Goal: Task Accomplishment & Management: Complete application form

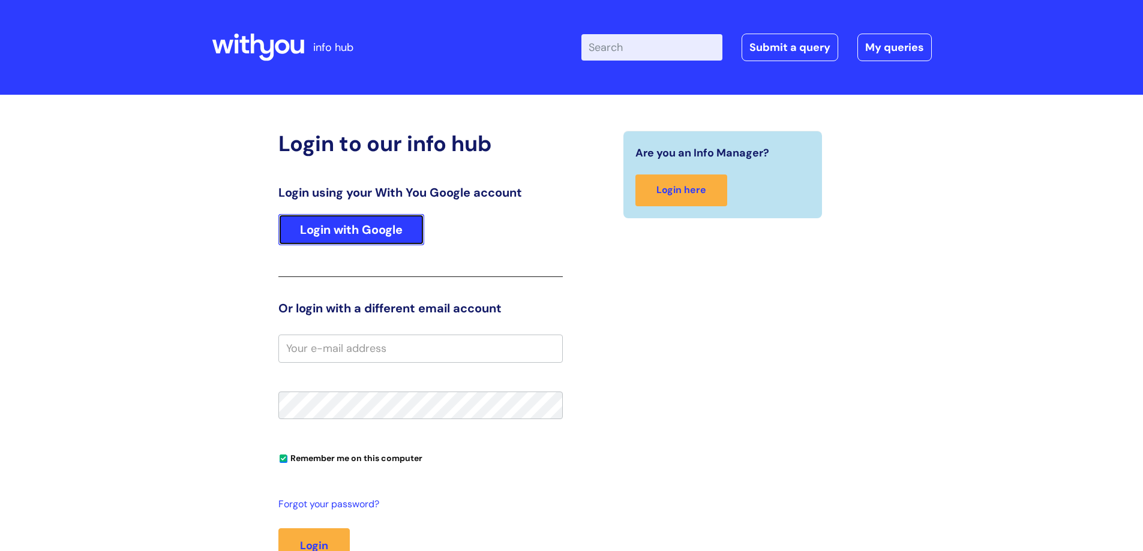
click at [348, 230] on link "Login with Google" at bounding box center [351, 229] width 146 height 31
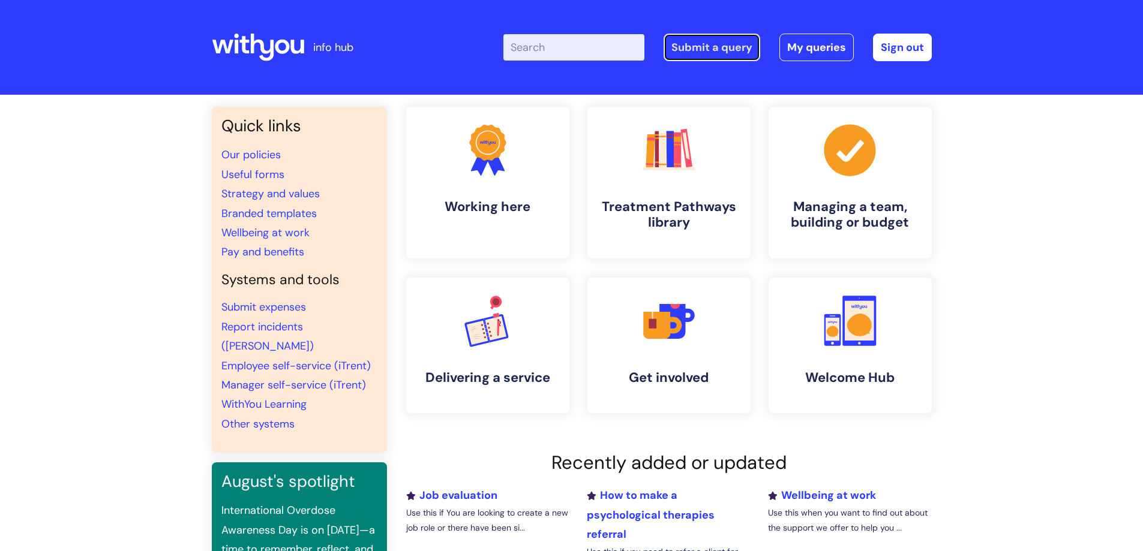
click at [734, 58] on link "Submit a query" at bounding box center [712, 48] width 97 height 28
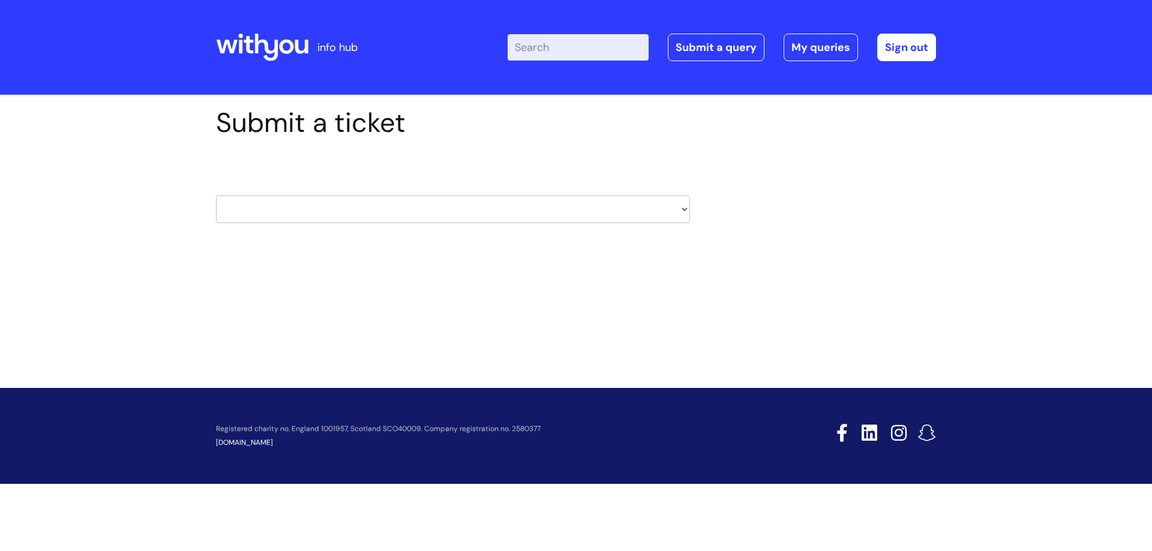
click at [380, 208] on select "HR / People IT and Support Clinical Drug Alerts Finance Accounts Data Support T…" at bounding box center [453, 210] width 474 height 28
select select "property_&_estates"
click at [216, 196] on select "HR / People IT and Support Clinical Drug Alerts Finance Accounts Data Support T…" at bounding box center [453, 210] width 474 height 28
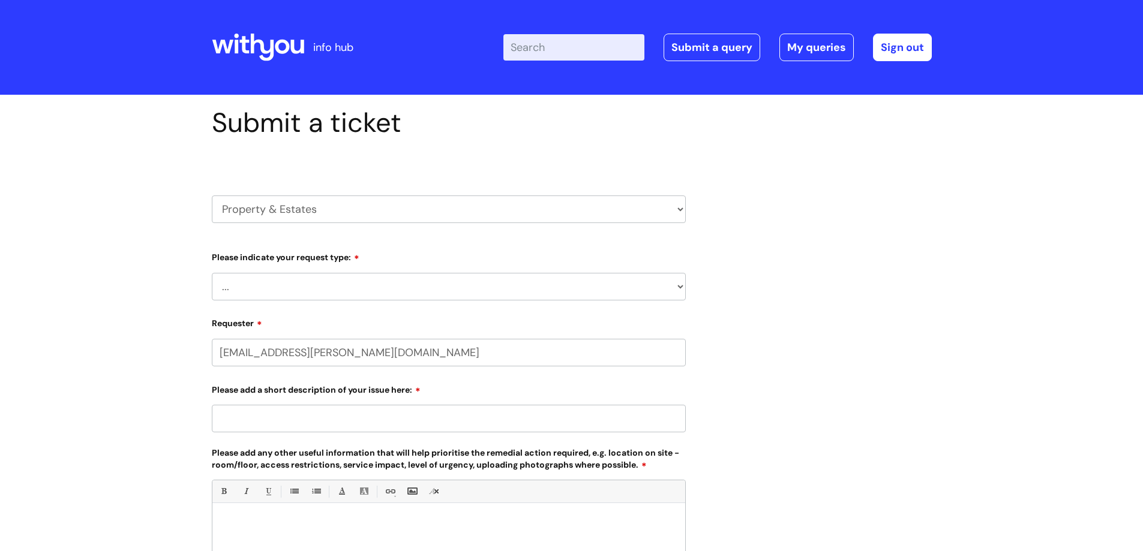
select select "80004157231"
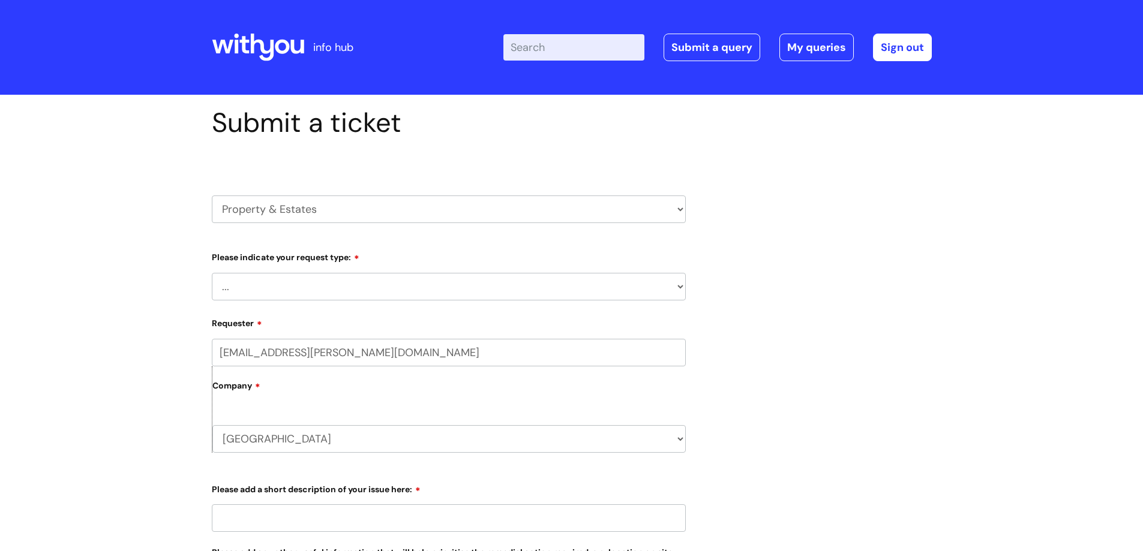
click at [325, 286] on select "... Facilities Support Lease/ Tenancy Agreements Health & Safety and Environmen…" at bounding box center [449, 287] width 474 height 28
click at [212, 273] on select "... Facilities Support Lease/ Tenancy Agreements Health & Safety and Environmen…" at bounding box center [449, 287] width 474 height 28
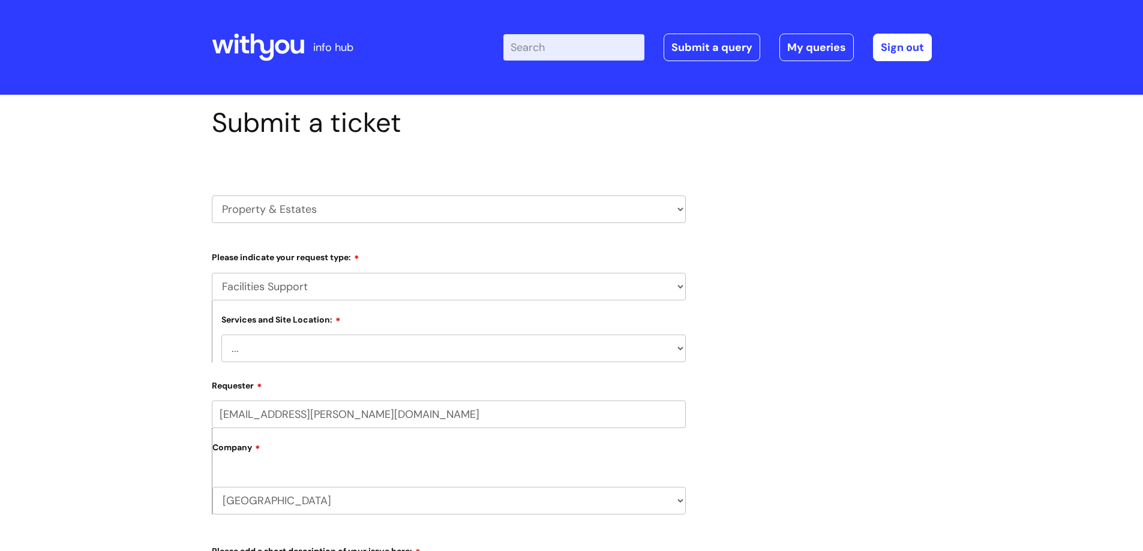
click at [334, 287] on select "... Facilities Support Lease/ Tenancy Agreements Health & Safety and Environmen…" at bounding box center [449, 287] width 474 height 28
select select "Health & Safety and Environmental"
click at [212, 273] on select "... Facilities Support Lease/ Tenancy Agreements Health & Safety and Environmen…" at bounding box center [449, 287] width 474 height 28
click at [271, 355] on select "... [GEOGRAPHIC_DATA] [GEOGRAPHIC_DATA] [GEOGRAPHIC_DATA] [GEOGRAPHIC_DATA] [GE…" at bounding box center [453, 349] width 464 height 28
select select "Weston-super-Mare"
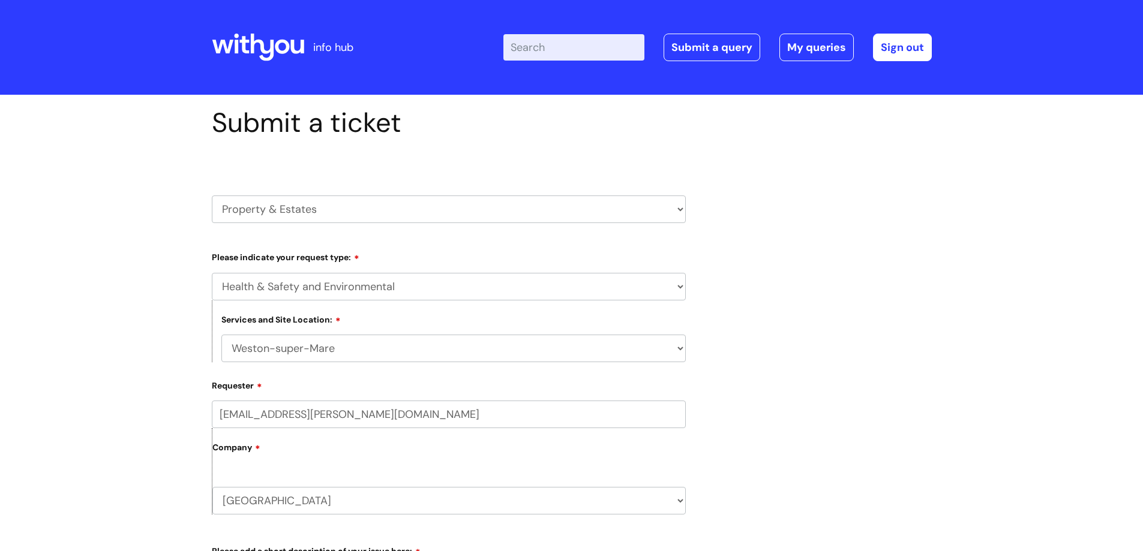
click at [221, 335] on select "... [GEOGRAPHIC_DATA] [GEOGRAPHIC_DATA] [GEOGRAPHIC_DATA] [GEOGRAPHIC_DATA] [GE…" at bounding box center [453, 349] width 464 height 28
click at [334, 284] on select "... Facilities Support Lease/ Tenancy Agreements Health & Safety and Environmen…" at bounding box center [449, 287] width 474 height 28
select select "Facilities Support"
click at [212, 273] on select "... Facilities Support Lease/ Tenancy Agreements Health & Safety and Environmen…" at bounding box center [449, 287] width 474 height 28
select select
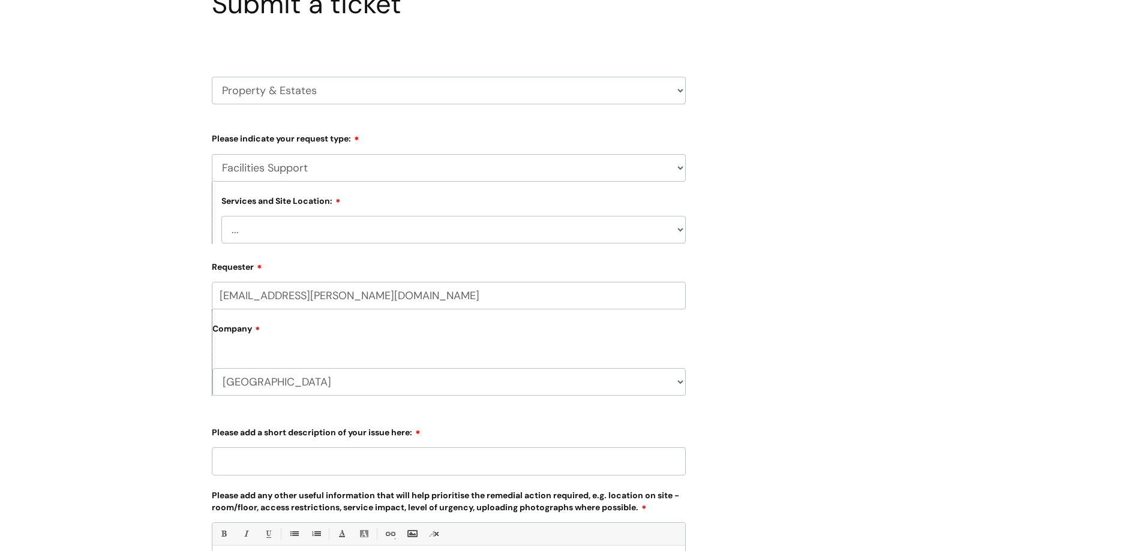
scroll to position [120, 0]
click at [386, 458] on input "Please add a short description of your issue here:" at bounding box center [449, 460] width 474 height 28
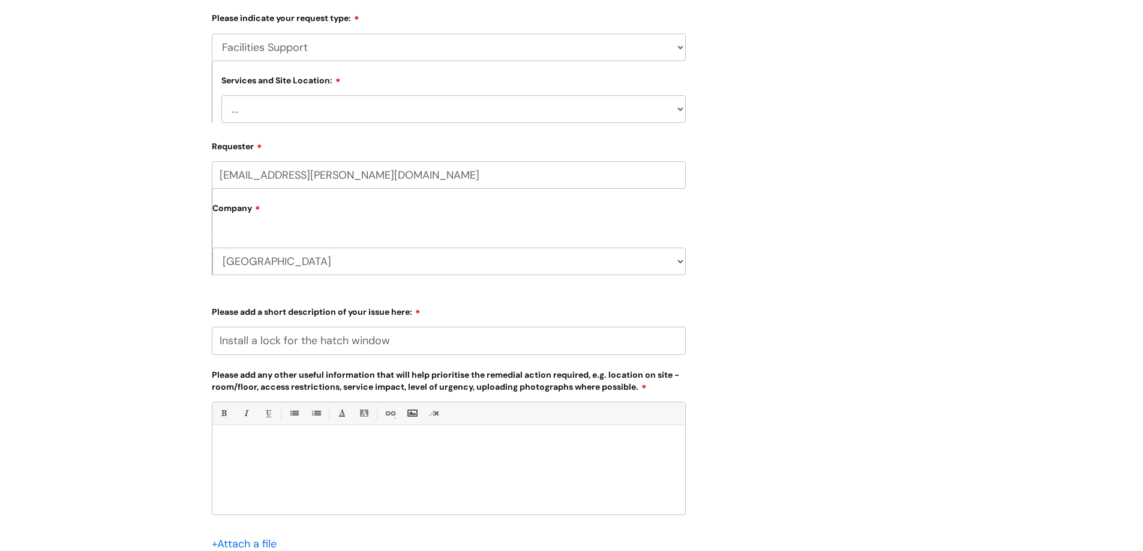
scroll to position [240, 0]
type input "Install a lock for the hatch window"
click at [373, 467] on div at bounding box center [448, 472] width 473 height 83
click at [294, 445] on p "Lock to be installed as soon as possible to be policy compliant" at bounding box center [448, 445] width 455 height 11
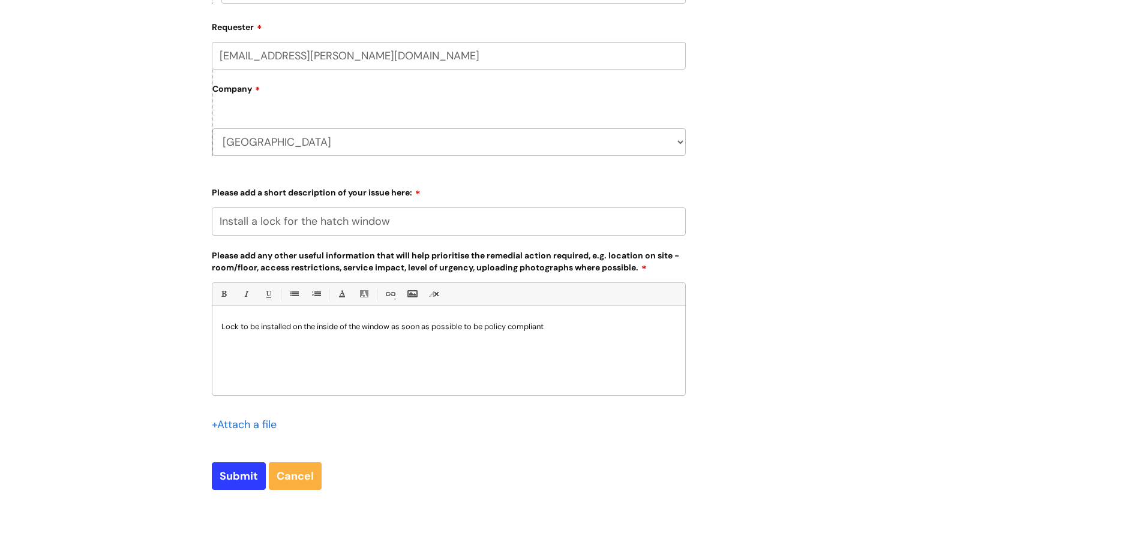
scroll to position [360, 0]
click at [586, 326] on p "Lock to be installed on the inside of the window as soon as possible to be poli…" at bounding box center [448, 325] width 455 height 11
drag, startPoint x: 238, startPoint y: 478, endPoint x: 238, endPoint y: 508, distance: 30.0
click at [238, 508] on div "Submit a ticket HR / People IT and Support Clinical Drug Alerts Finance Account…" at bounding box center [449, 127] width 492 height 761
click at [254, 425] on input "file" at bounding box center [242, 422] width 60 height 15
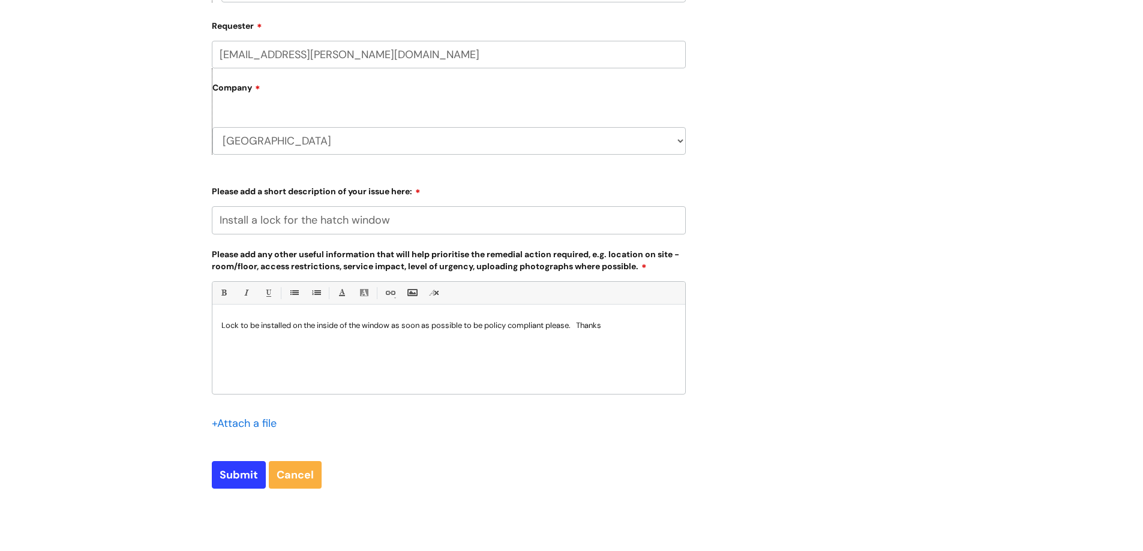
click at [256, 424] on input "file" at bounding box center [242, 422] width 60 height 15
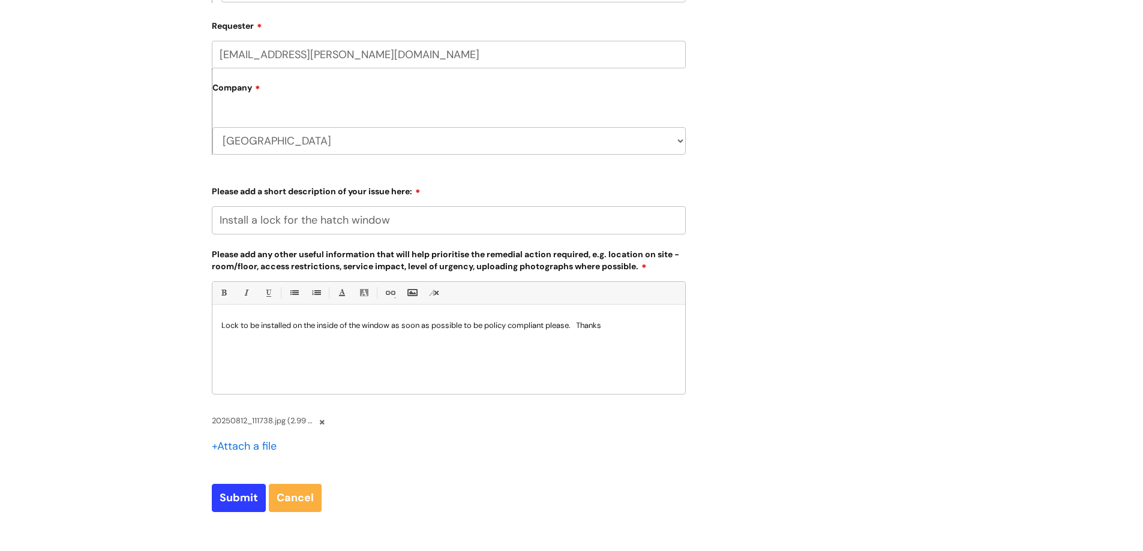
click at [241, 443] on input "file" at bounding box center [242, 445] width 60 height 15
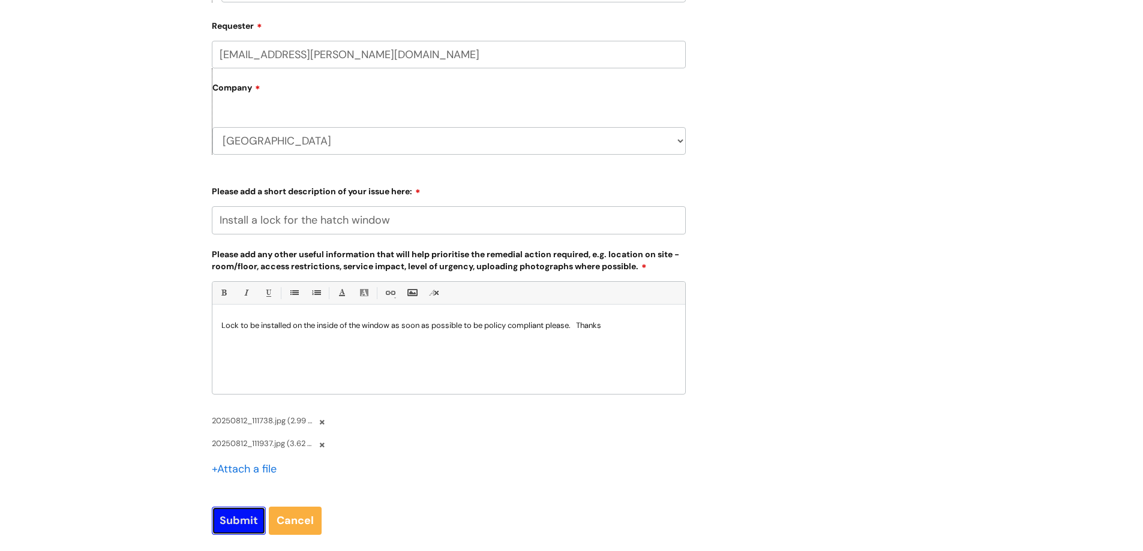
click at [255, 526] on input "Submit" at bounding box center [239, 521] width 54 height 28
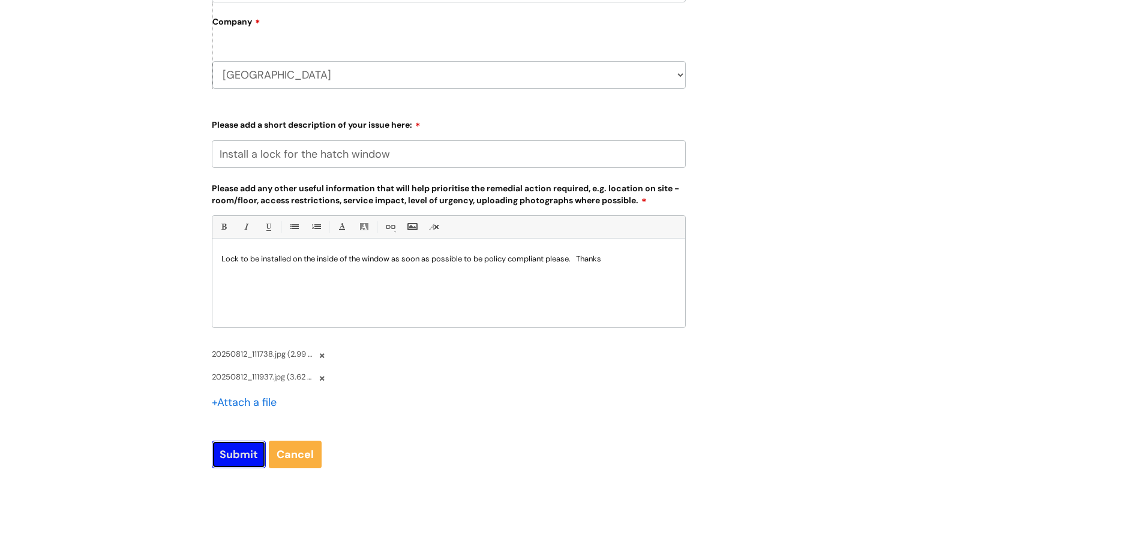
scroll to position [480, 0]
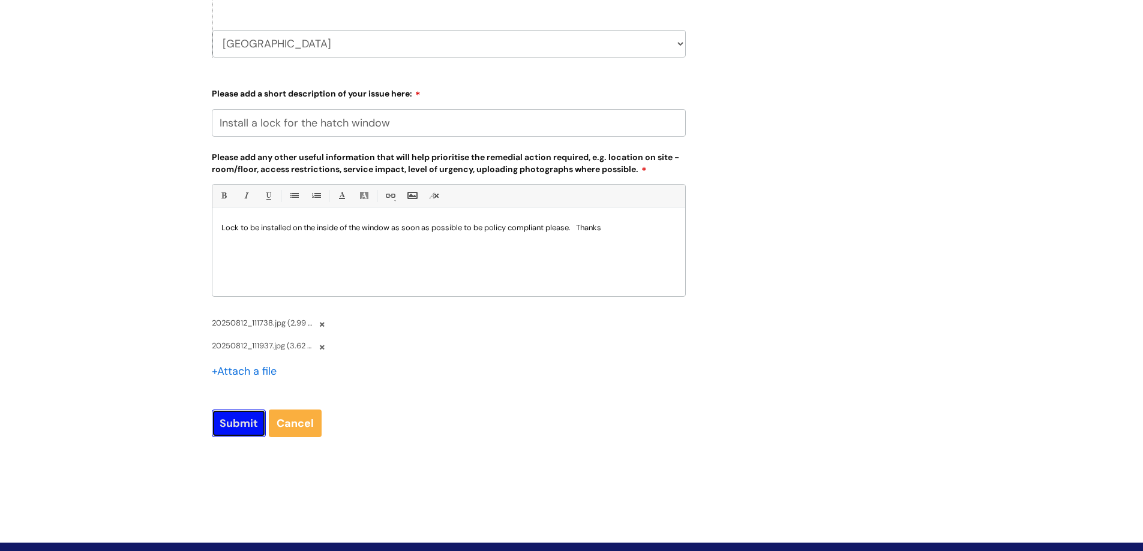
click at [237, 431] on input "Submit" at bounding box center [239, 424] width 54 height 28
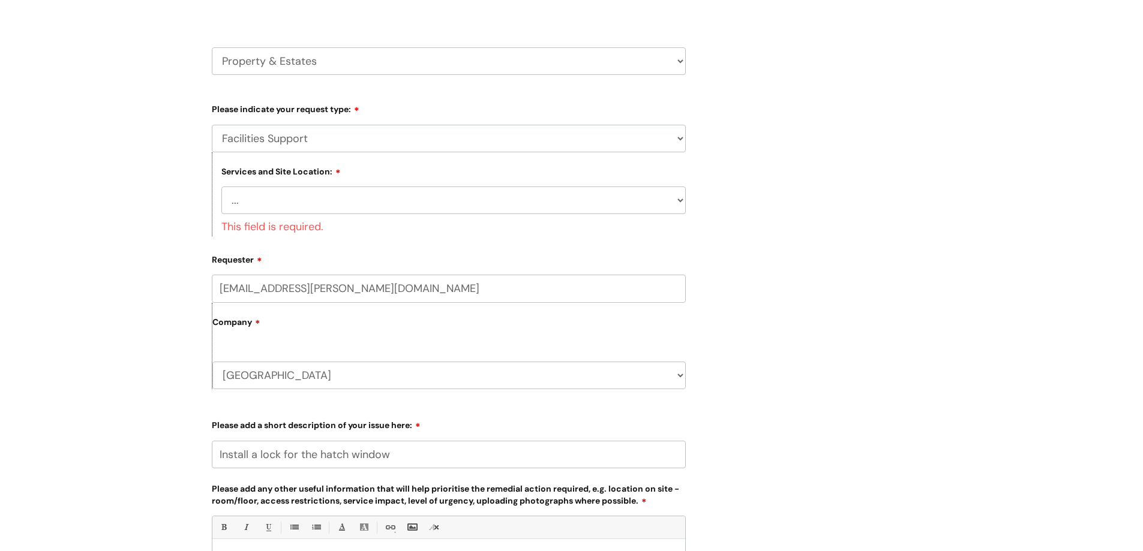
scroll to position [60, 0]
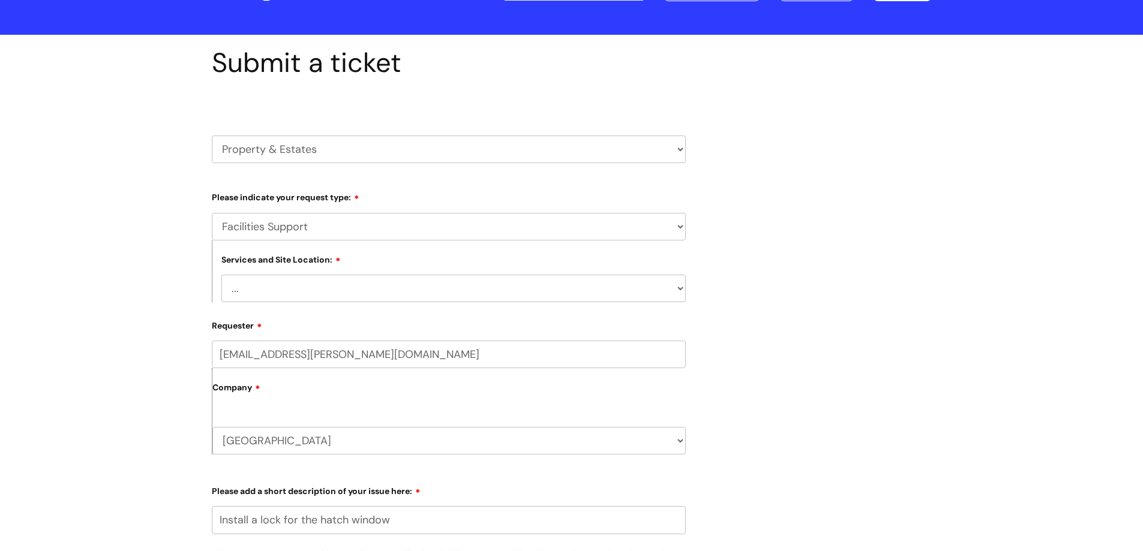
click at [323, 289] on select "... Cleethorpes Darlington Tubwell Darlington Coniscliffe Grimsby Preston Redca…" at bounding box center [453, 289] width 464 height 28
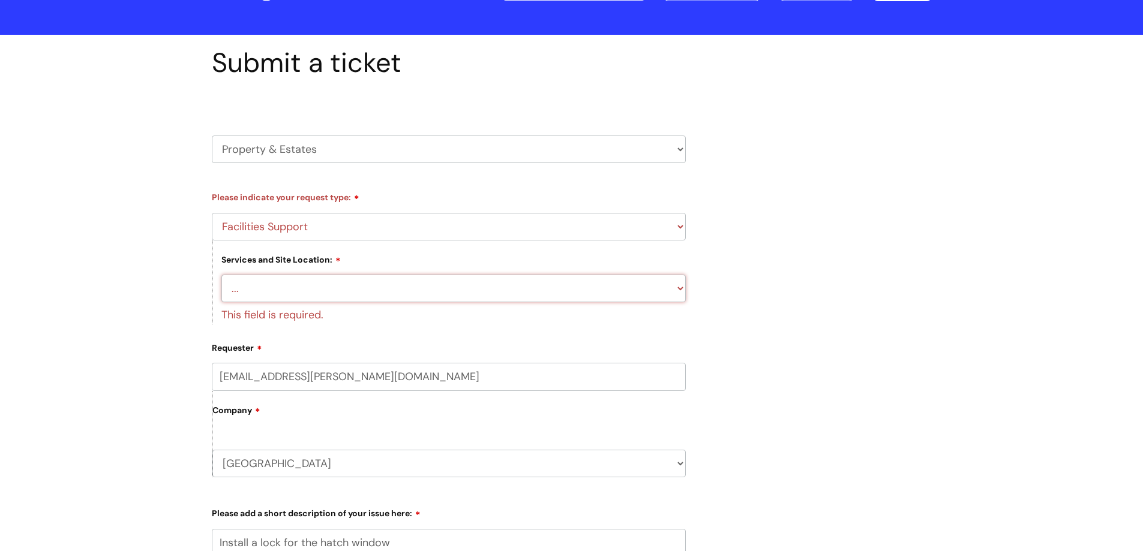
select select "Weston-super-Mare"
click at [221, 275] on select "... Cleethorpes Darlington Tubwell Darlington Coniscliffe Grimsby Preston Redca…" at bounding box center [453, 289] width 464 height 28
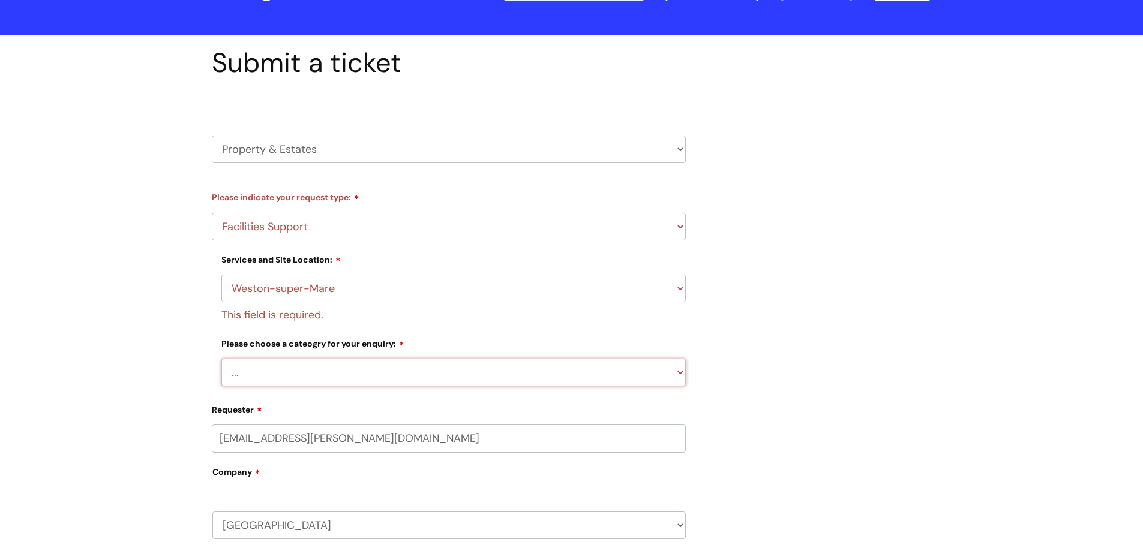
click at [410, 380] on form "Type Of Request ... Accounts (Finance) Alerts! (For clinical team) Data Protect…" at bounding box center [449, 553] width 474 height 732
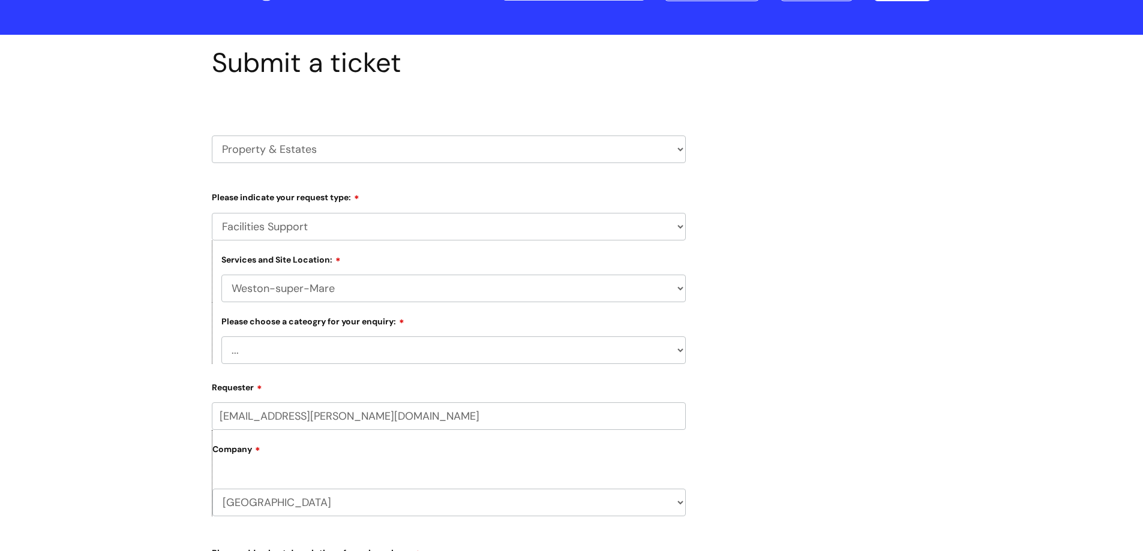
select select "Fixtures, Fittings, and Furniture"
click at [221, 337] on select "... Electrical and Lighting Plumbing and Drainage Heating and Cooling Fixtures,…" at bounding box center [453, 351] width 464 height 28
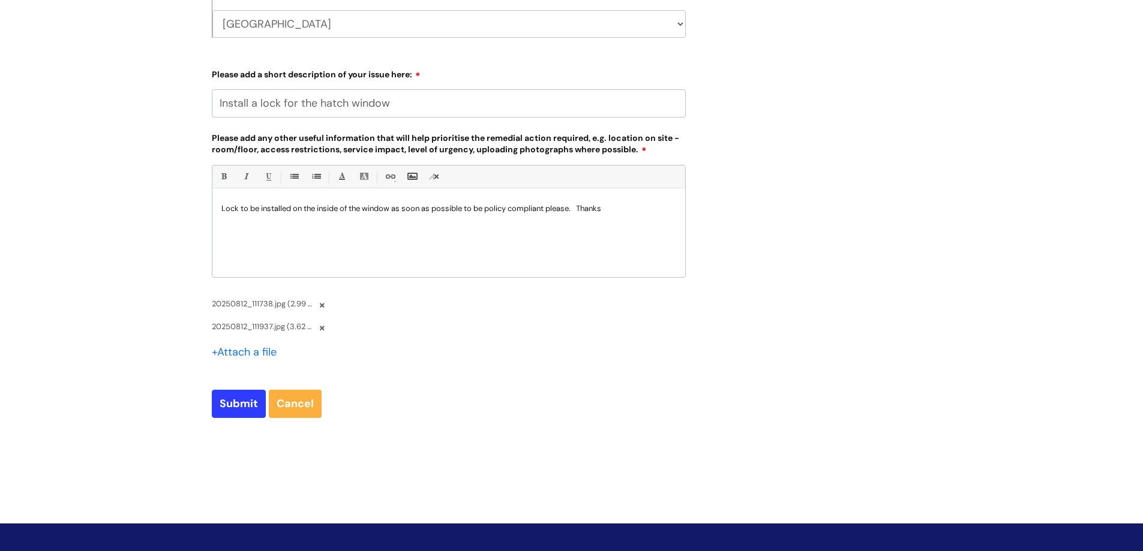
scroll to position [540, 0]
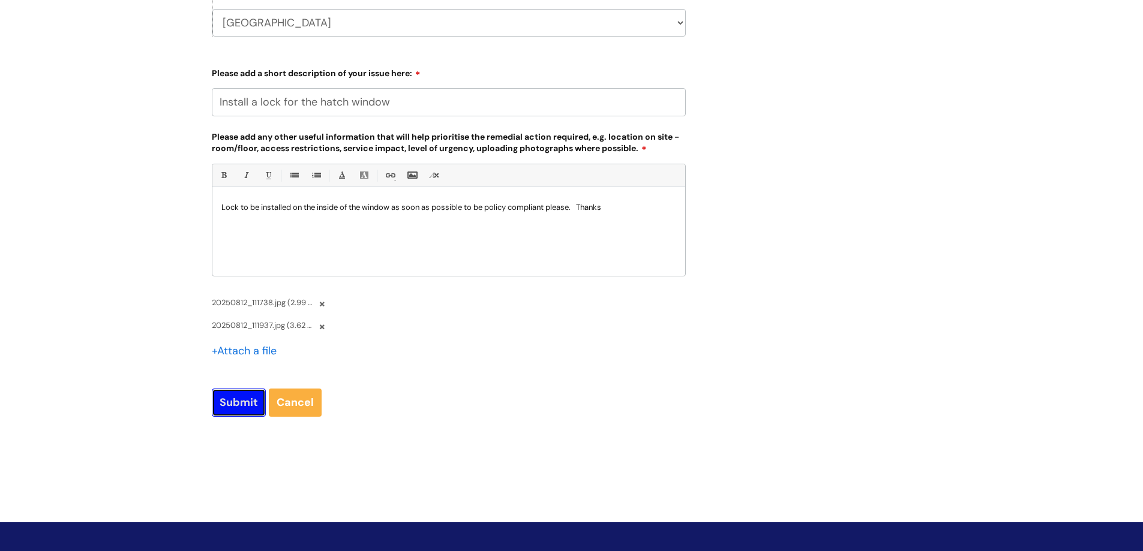
click at [242, 404] on input "Submit" at bounding box center [239, 403] width 54 height 28
type input "Please Wait..."
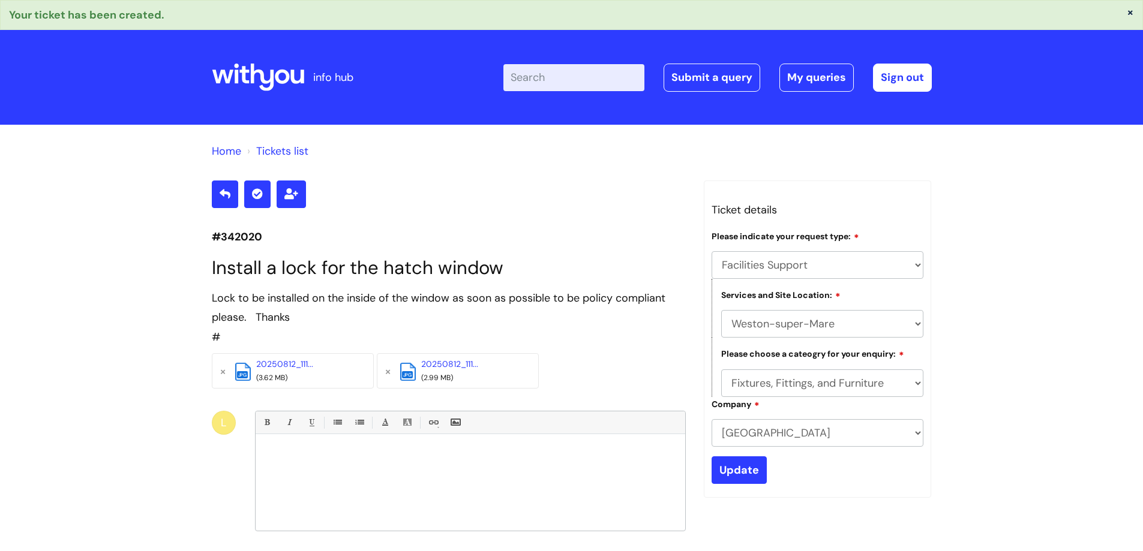
select select "Facilities Support"
select select "Weston-super-Mare"
select select "Fixtures, Fittings, and Furniture"
